Goal: Task Accomplishment & Management: Manage account settings

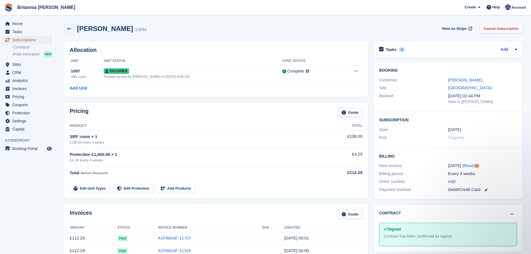
click at [26, 40] on span "Subscriptions" at bounding box center [28, 40] width 33 height 8
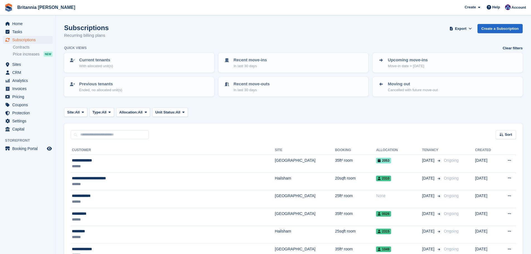
click at [108, 125] on div "Sort Sort by Customer name Date created Move in date Move out date Created (old…" at bounding box center [293, 131] width 459 height 16
click at [111, 132] on input "text" at bounding box center [110, 134] width 78 height 9
type input "******"
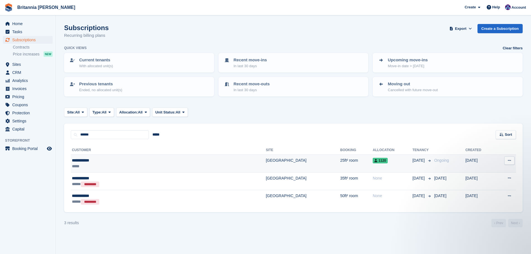
click at [266, 160] on td "[GEOGRAPHIC_DATA]" at bounding box center [303, 164] width 74 height 18
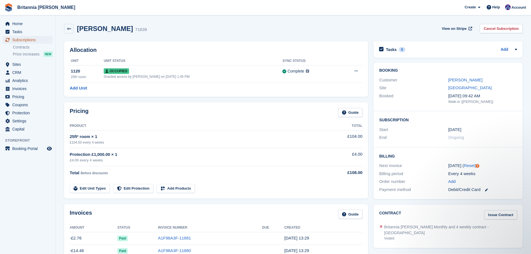
drag, startPoint x: 37, startPoint y: 40, endPoint x: 43, endPoint y: 43, distance: 6.9
click at [37, 40] on span "Subscriptions" at bounding box center [28, 40] width 33 height 8
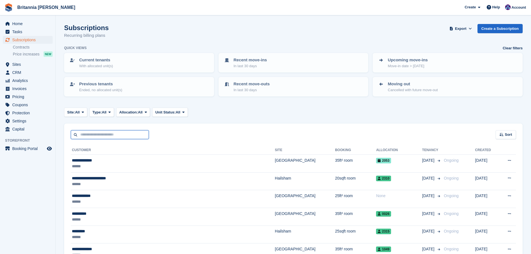
click at [108, 132] on input "text" at bounding box center [110, 134] width 78 height 9
type input "*****"
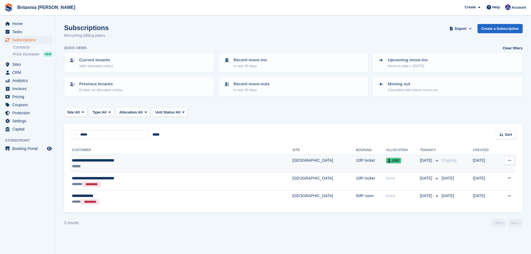
click at [386, 158] on div "1003" at bounding box center [403, 160] width 34 height 6
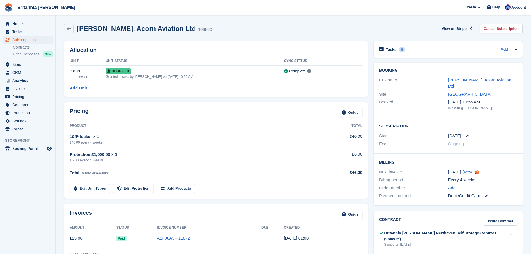
click at [463, 76] on div "Booking Customer Patrick Dullaghan. Acorn Aviation Ltd Site Newhaven Booked 5 S…" at bounding box center [448, 90] width 149 height 55
click at [465, 80] on link "Patrick Dullaghan. Acorn Aviation Ltd" at bounding box center [479, 82] width 63 height 11
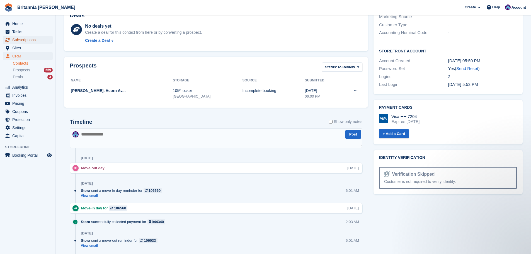
click at [40, 41] on span "Subscriptions" at bounding box center [28, 40] width 33 height 8
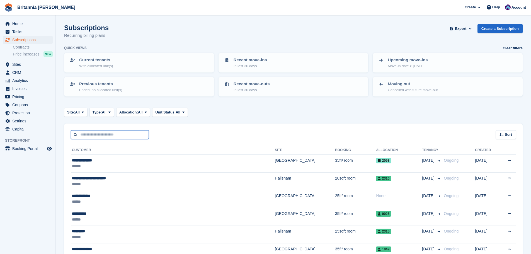
click at [103, 132] on input "text" at bounding box center [110, 134] width 78 height 9
type input "*"
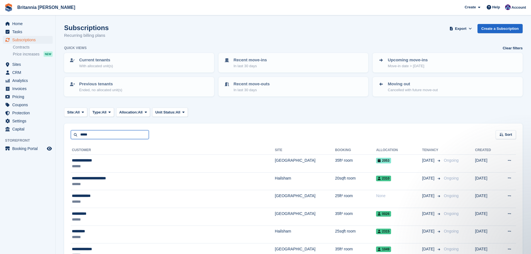
type input "*****"
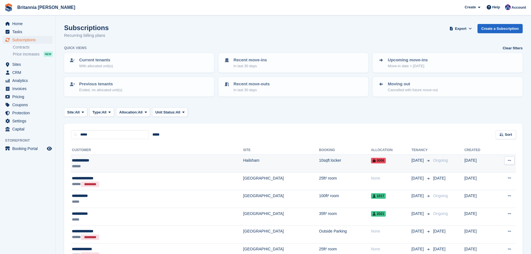
click at [319, 163] on td "10sqft locker" at bounding box center [345, 164] width 52 height 18
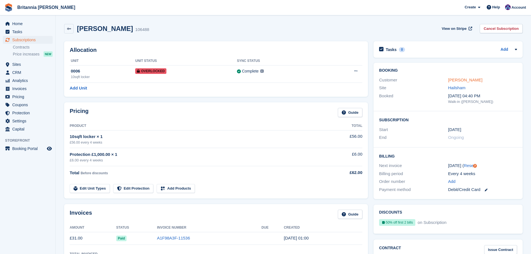
click at [457, 78] on link "Tracey Ellis" at bounding box center [465, 79] width 34 height 5
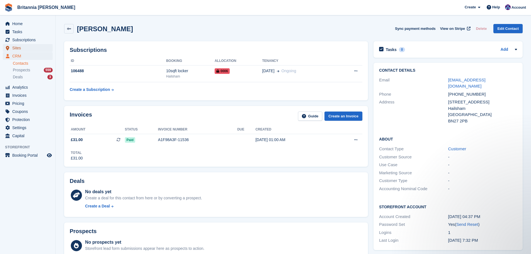
click at [20, 49] on span "Sites" at bounding box center [28, 48] width 33 height 8
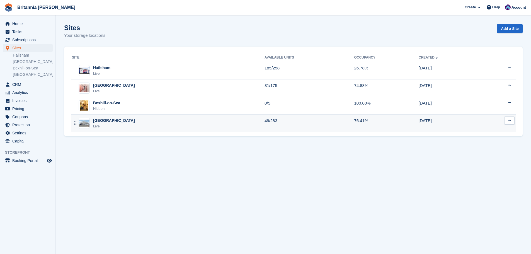
click at [133, 119] on div "Eastbourne Live" at bounding box center [168, 123] width 193 height 11
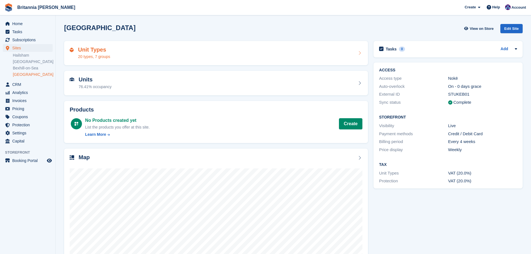
click at [105, 54] on div "20 types, 7 groups" at bounding box center [94, 57] width 32 height 6
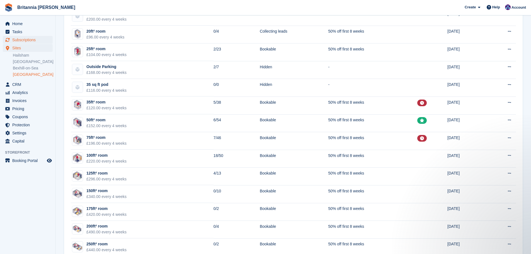
click at [34, 36] on ul "Tasks" at bounding box center [27, 32] width 55 height 8
click at [34, 38] on span "Subscriptions" at bounding box center [28, 40] width 33 height 8
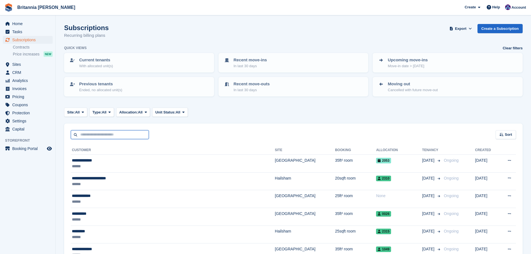
click at [109, 134] on input "text" at bounding box center [110, 134] width 78 height 9
type input "******"
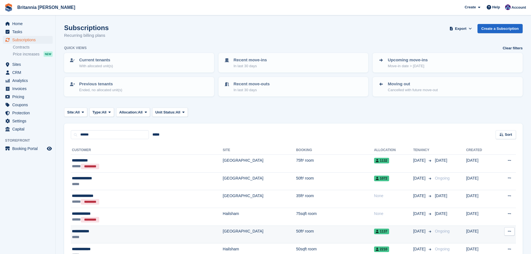
scroll to position [56, 0]
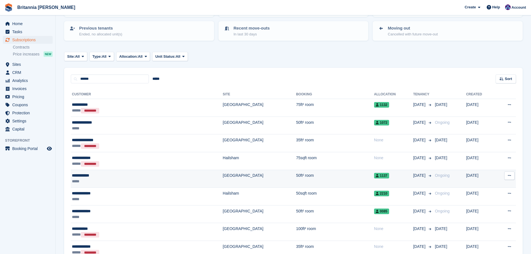
click at [115, 177] on div "**********" at bounding box center [113, 176] width 83 height 6
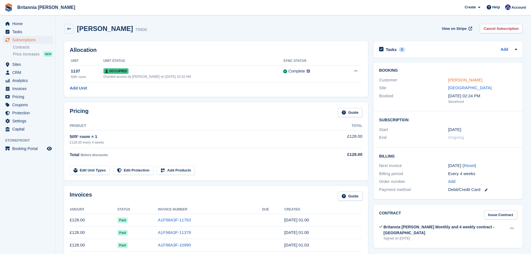
click at [458, 81] on link "[PERSON_NAME]" at bounding box center [465, 79] width 34 height 5
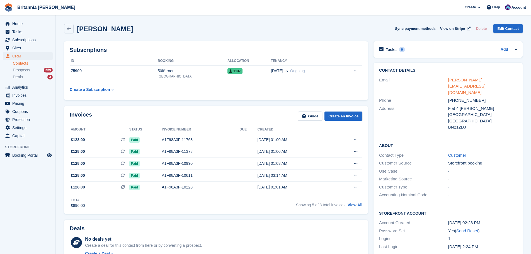
click at [458, 82] on link "[PERSON_NAME][EMAIL_ADDRESS][DOMAIN_NAME]" at bounding box center [466, 85] width 37 height 17
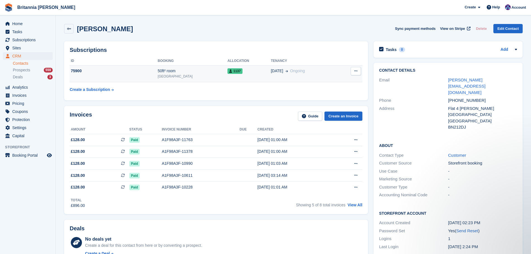
click at [157, 77] on td "75900" at bounding box center [114, 73] width 88 height 17
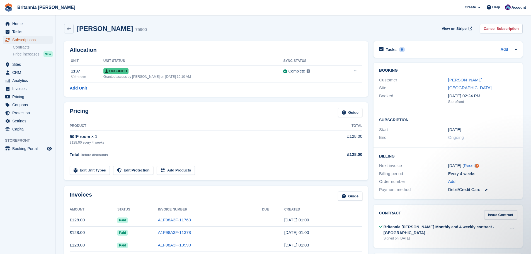
click at [48, 40] on link "Subscriptions" at bounding box center [28, 40] width 50 height 8
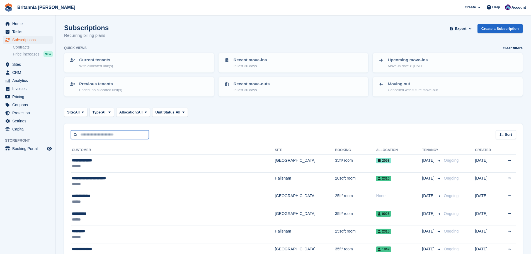
click at [101, 132] on input "text" at bounding box center [110, 134] width 78 height 9
type input "*********"
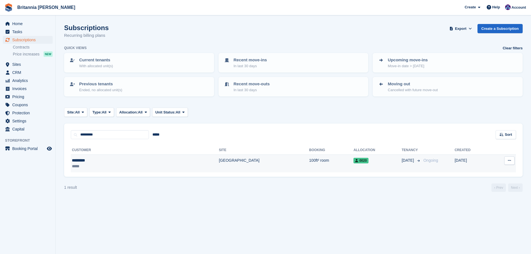
click at [219, 158] on td "[GEOGRAPHIC_DATA]" at bounding box center [264, 164] width 90 height 18
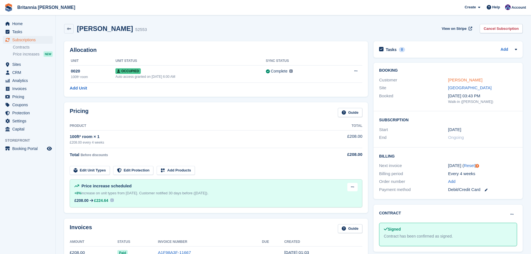
click at [456, 79] on link "[PERSON_NAME]" at bounding box center [465, 79] width 34 height 5
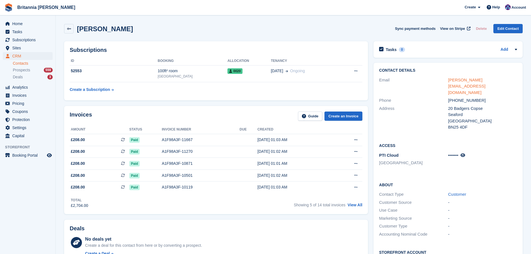
click at [464, 80] on link "[PERSON_NAME][EMAIL_ADDRESS][DOMAIN_NAME]" at bounding box center [466, 85] width 37 height 17
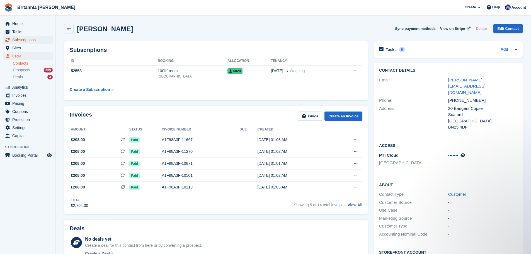
click at [37, 42] on span "Subscriptions" at bounding box center [28, 40] width 33 height 8
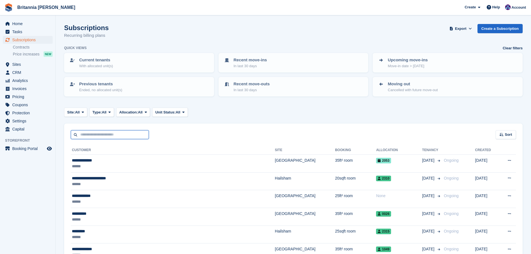
click at [115, 138] on input "text" at bounding box center [110, 134] width 78 height 9
type input "***"
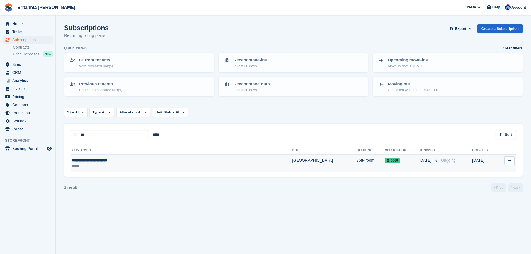
click at [157, 165] on div "*****" at bounding box center [141, 166] width 139 height 6
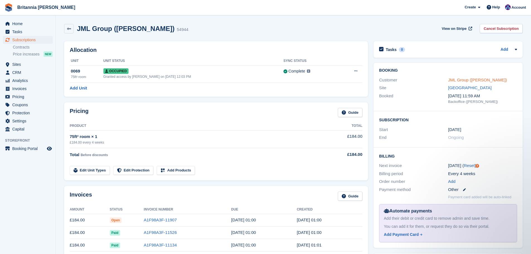
click at [484, 82] on link "JML Group (Marc Wheatley)" at bounding box center [477, 79] width 59 height 5
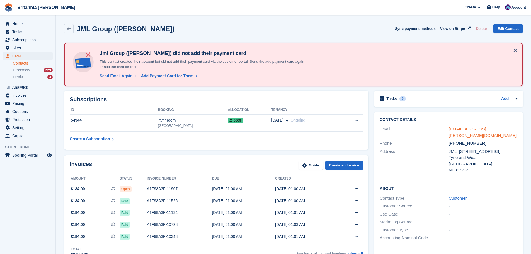
click at [469, 127] on link "marc.wheatley@jmlgroup.co.uk" at bounding box center [483, 132] width 68 height 11
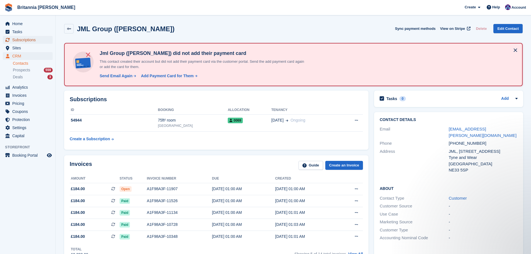
click at [25, 41] on span "Subscriptions" at bounding box center [28, 40] width 33 height 8
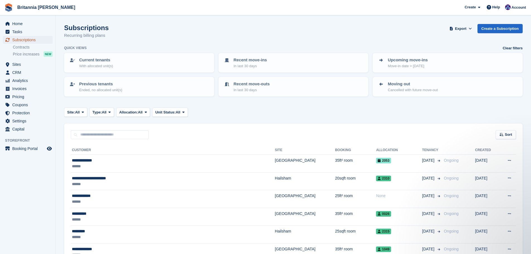
click at [35, 40] on span "Subscriptions" at bounding box center [28, 40] width 33 height 8
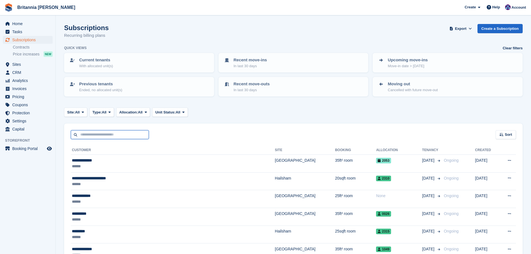
click at [89, 133] on input "text" at bounding box center [110, 134] width 78 height 9
type input "*****"
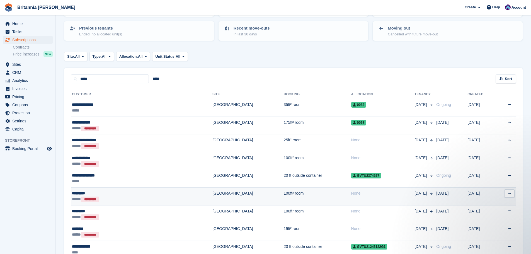
scroll to position [88, 0]
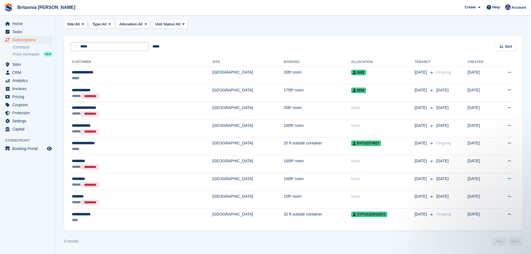
click at [93, 42] on div "***** ***** Sort Sort by Customer name Date created Move in date Move out date …" at bounding box center [293, 43] width 459 height 16
drag, startPoint x: 94, startPoint y: 48, endPoint x: 50, endPoint y: 47, distance: 43.5
click at [63, 48] on section "Subscriptions Recurring billing plans Export Export Subscriptions Export a CSV …" at bounding box center [293, 83] width 475 height 342
type input "*****"
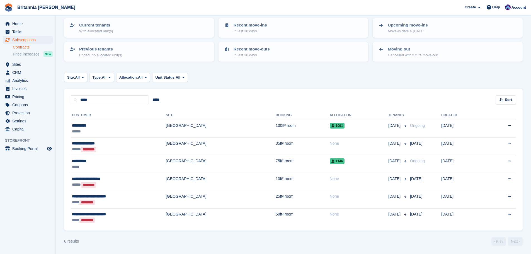
scroll to position [35, 0]
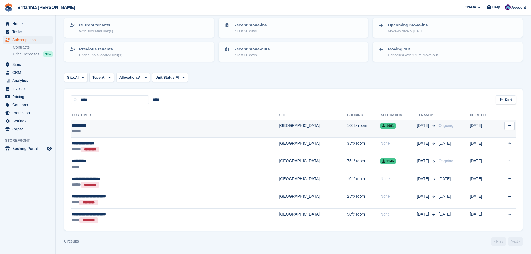
click at [279, 129] on td "[GEOGRAPHIC_DATA]" at bounding box center [313, 129] width 68 height 18
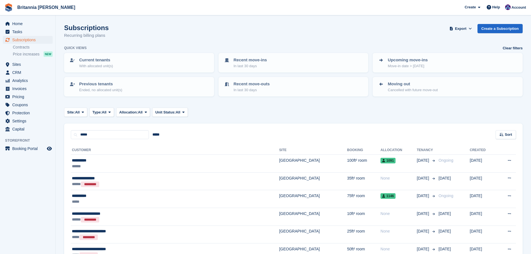
scroll to position [35, 0]
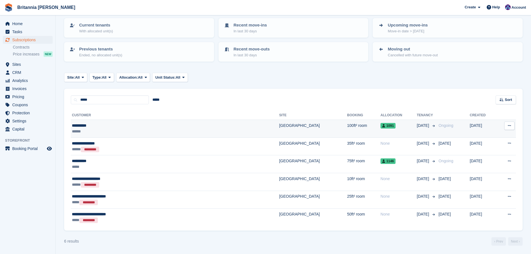
click at [279, 125] on td "[GEOGRAPHIC_DATA]" at bounding box center [313, 129] width 68 height 18
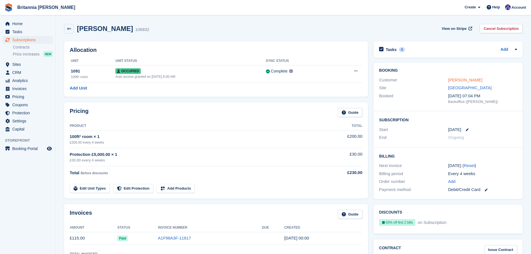
click at [461, 79] on link "[PERSON_NAME]" at bounding box center [465, 79] width 34 height 5
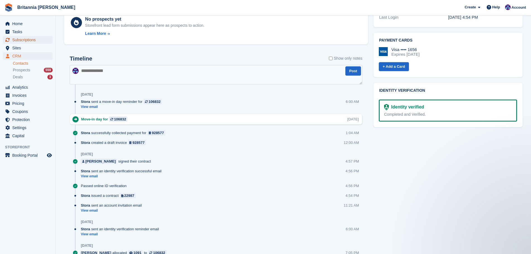
click at [21, 42] on span "Subscriptions" at bounding box center [28, 40] width 33 height 8
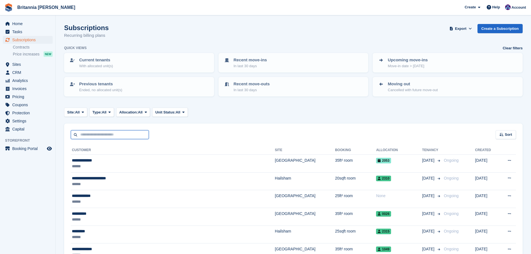
click at [101, 134] on input "text" at bounding box center [110, 134] width 78 height 9
type input "*****"
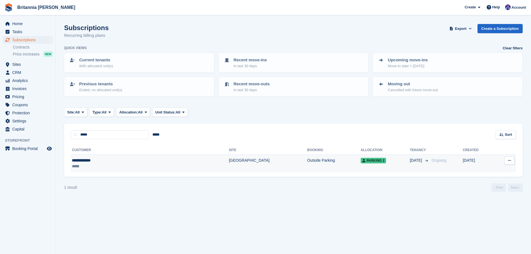
click at [229, 163] on td "[GEOGRAPHIC_DATA]" at bounding box center [268, 164] width 78 height 18
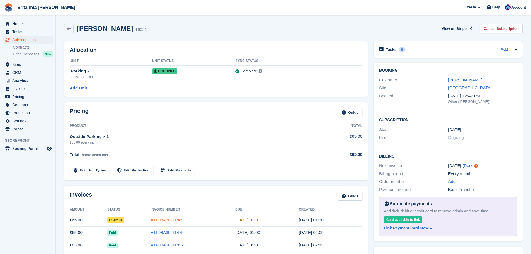
click at [163, 221] on link "A1F98A3F-11889" at bounding box center [167, 219] width 33 height 5
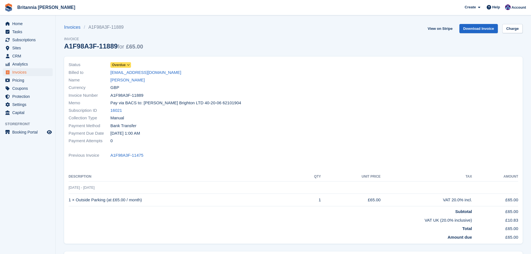
click at [123, 68] on span "Overdue" at bounding box center [120, 65] width 21 height 6
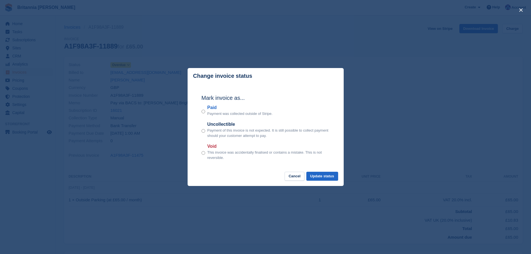
click at [215, 112] on p "Payment was collected outside of Stripe." at bounding box center [239, 114] width 65 height 6
click at [209, 107] on label "Paid" at bounding box center [239, 107] width 65 height 7
click at [329, 178] on button "Update status" at bounding box center [322, 176] width 32 height 9
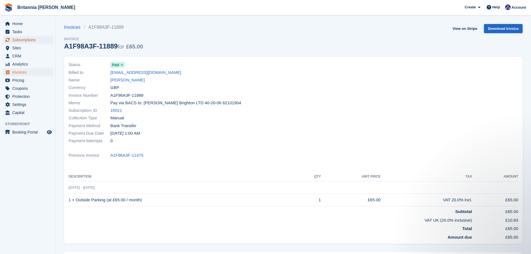
click at [21, 39] on span "Subscriptions" at bounding box center [28, 40] width 33 height 8
